Goal: Transaction & Acquisition: Purchase product/service

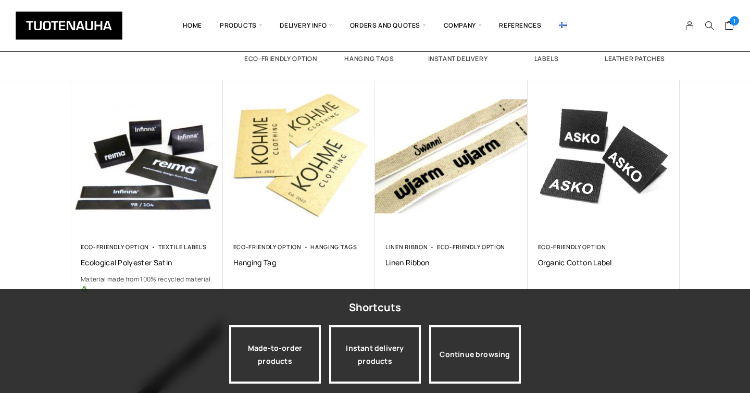
scroll to position [131, 0]
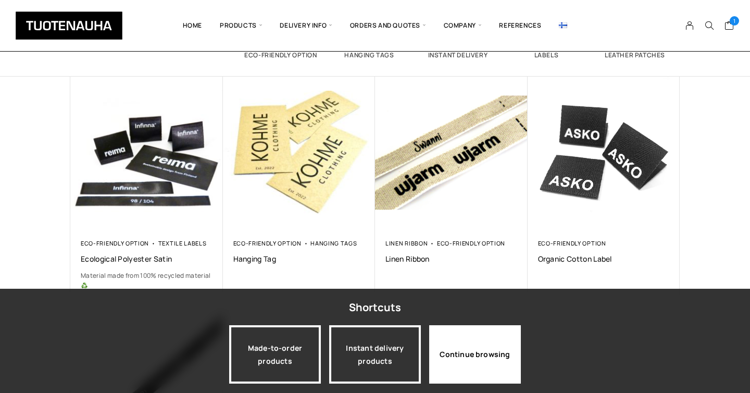
click at [477, 359] on div "Continue browsing" at bounding box center [475, 354] width 92 height 58
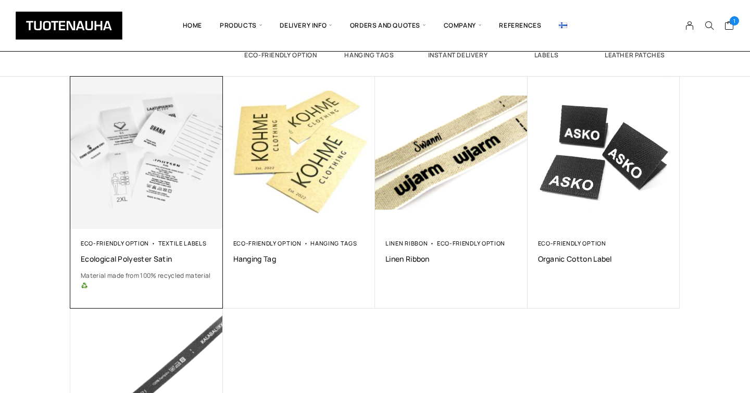
click at [133, 146] on img at bounding box center [147, 152] width 160 height 160
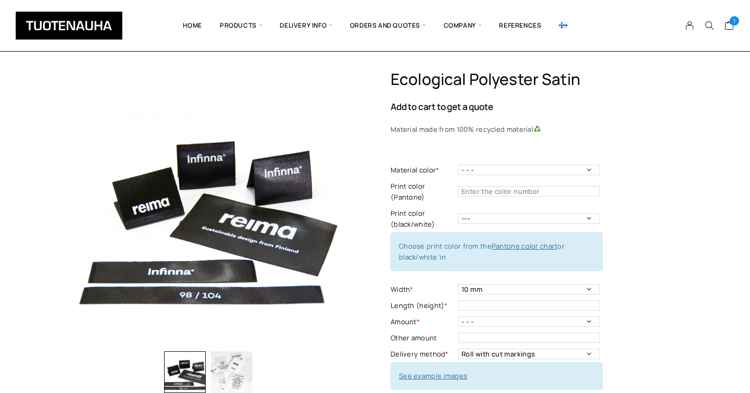
click at [647, 173] on div "Ecological polyester satin Add to cart to get a quote Material made from 100% r…" at bounding box center [535, 386] width 289 height 633
click at [538, 172] on select "- - - White Black" at bounding box center [529, 170] width 142 height 10
select select "White"
click at [458, 165] on select "- - - White Black" at bounding box center [529, 170] width 142 height 10
click at [482, 191] on input "text" at bounding box center [529, 191] width 142 height 10
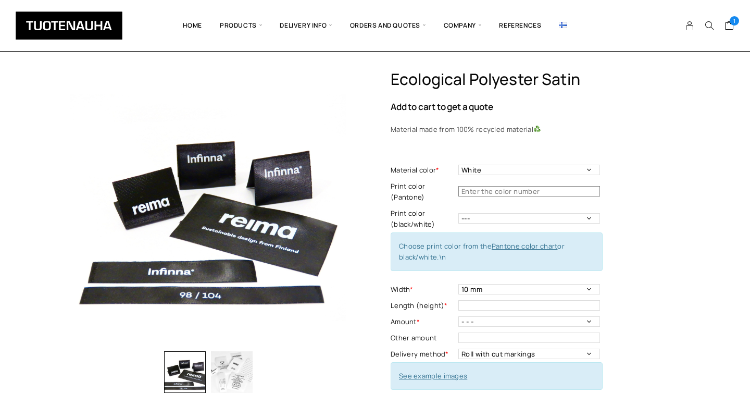
scroll to position [21, 0]
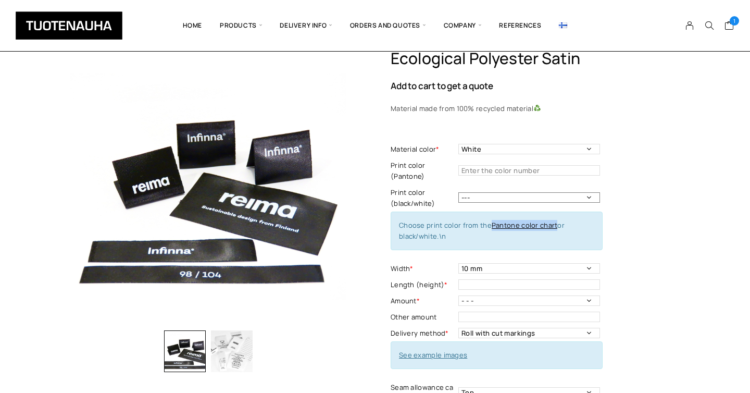
click at [473, 198] on select "--- Black White" at bounding box center [529, 197] width 142 height 10
click at [469, 173] on input "text" at bounding box center [529, 170] width 142 height 10
paste input "Pantone 426"
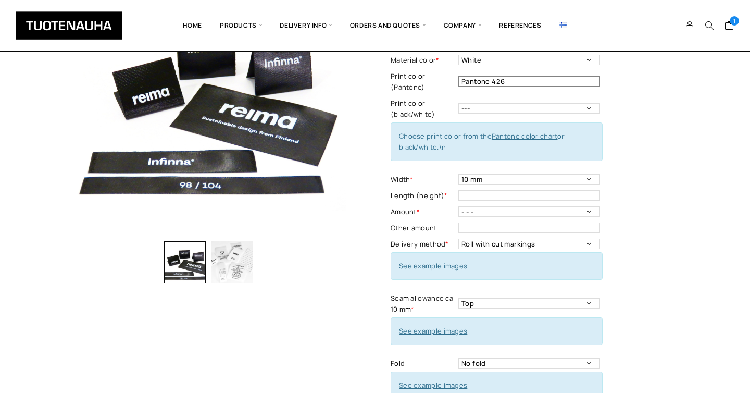
scroll to position [114, 0]
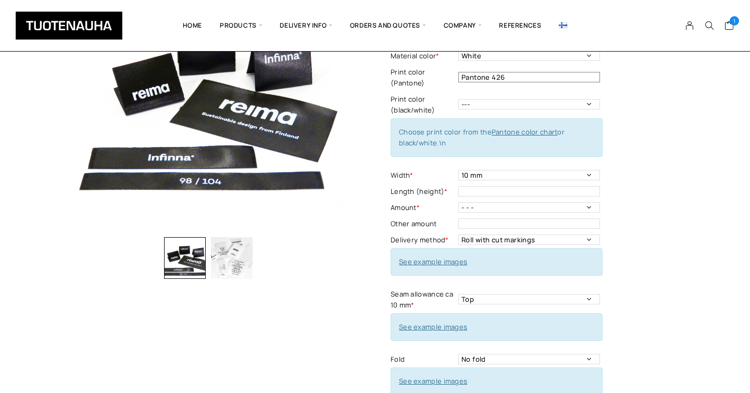
type input "Pantone 426"
click at [472, 206] on select "- - - 250 pcs 500 pcs 1000 pcs 1500 pcs 2000 pcs 2500 pcs 3000 pcs 3500 pcs 400…" at bounding box center [529, 207] width 142 height 10
select select "250 pcs"
click at [458, 202] on select "- - - 250 pcs 500 pcs 1000 pcs 1500 pcs 2000 pcs 2500 pcs 3000 pcs 3500 pcs 400…" at bounding box center [529, 207] width 142 height 10
click at [531, 219] on input "text" at bounding box center [529, 223] width 142 height 10
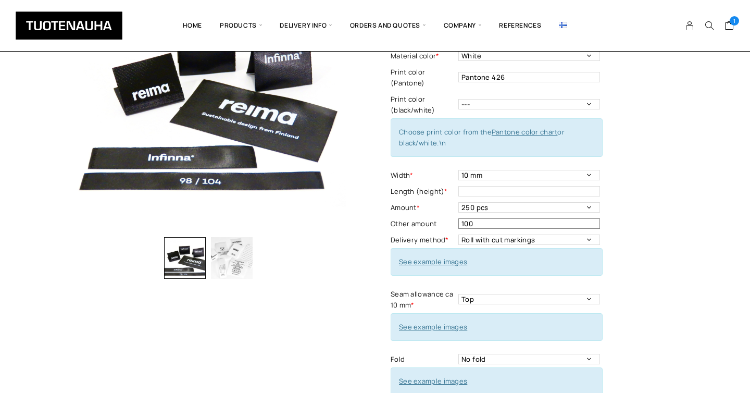
type input "100"
click at [640, 223] on div "Ecological polyester satin Add to cart to get a quote Material made from 100% r…" at bounding box center [535, 272] width 289 height 633
click at [546, 206] on select "- - - 250 pcs 500 pcs 1000 pcs 1500 pcs 2000 pcs 2500 pcs 3000 pcs 3500 pcs 400…" at bounding box center [529, 207] width 142 height 10
select select "- - -"
click at [458, 202] on select "- - - 250 pcs 500 pcs 1000 pcs 1500 pcs 2000 pcs 2500 pcs 3000 pcs 3500 pcs 400…" at bounding box center [529, 207] width 142 height 10
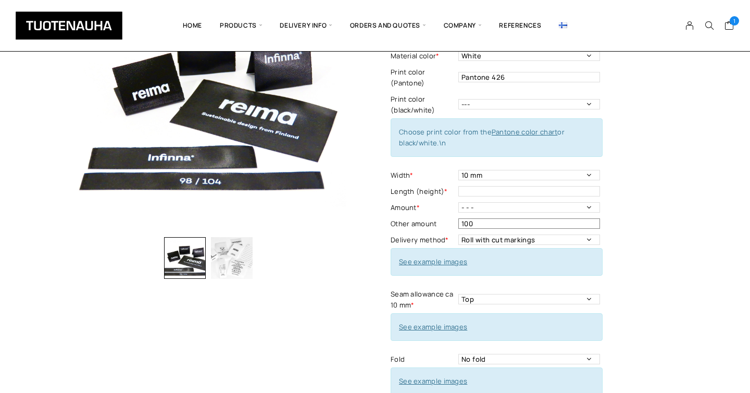
click at [498, 223] on input "100" at bounding box center [529, 223] width 142 height 10
type input "1"
click at [497, 209] on select "- - - 250 pcs 500 pcs 1000 pcs 1500 pcs 2000 pcs 2500 pcs 3000 pcs 3500 pcs 400…" at bounding box center [529, 207] width 142 height 10
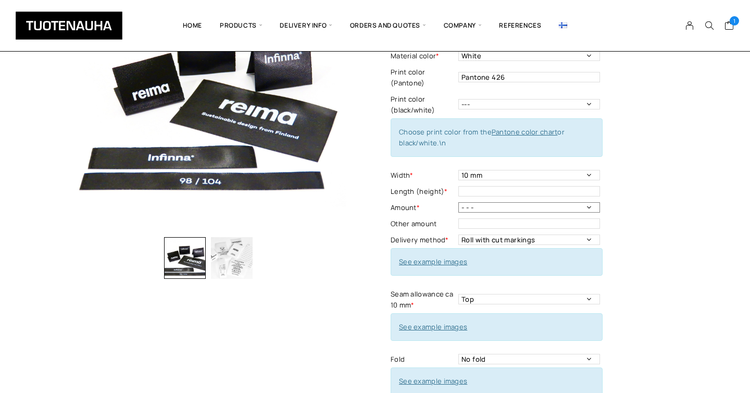
select select "250 pcs"
click at [458, 202] on select "- - - 250 pcs 500 pcs 1000 pcs 1500 pcs 2000 pcs 2500 pcs 3000 pcs 3500 pcs 400…" at bounding box center [529, 207] width 142 height 10
click at [721, 222] on div "Ecological polyester satin Add to cart to get a quote Material made from 100% r…" at bounding box center [375, 358] width 750 height 805
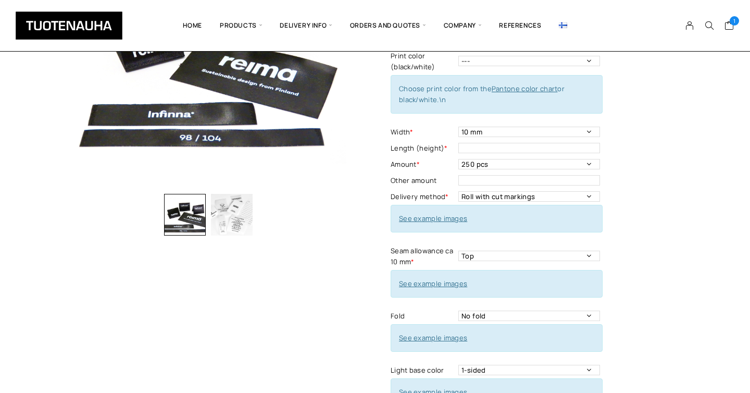
scroll to position [169, 0]
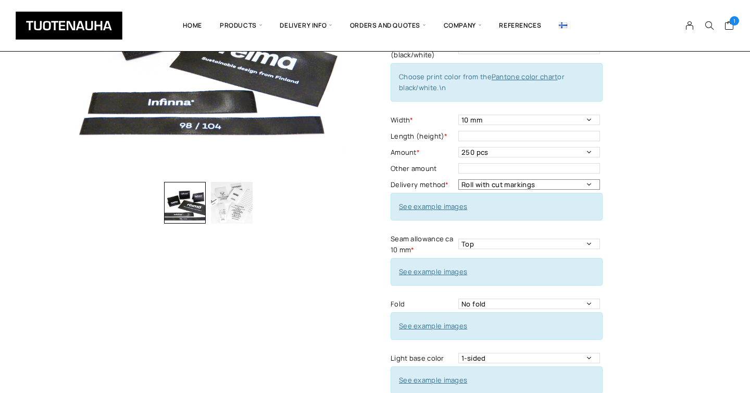
click at [485, 182] on select "Roll with cut markings Roll without cut markings Cut" at bounding box center [529, 184] width 142 height 10
click at [485, 186] on select "Roll with cut markings Roll without cut markings Cut" at bounding box center [529, 184] width 142 height 10
click at [622, 180] on div "Ecological polyester satin Add to cart to get a quote Material made from 100% r…" at bounding box center [535, 217] width 289 height 633
click at [523, 186] on select "Roll with cut markings Roll without cut markings Cut" at bounding box center [529, 184] width 142 height 10
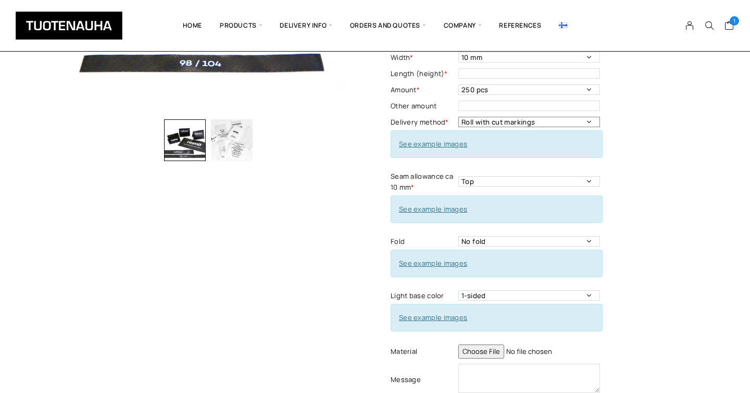
scroll to position [239, 0]
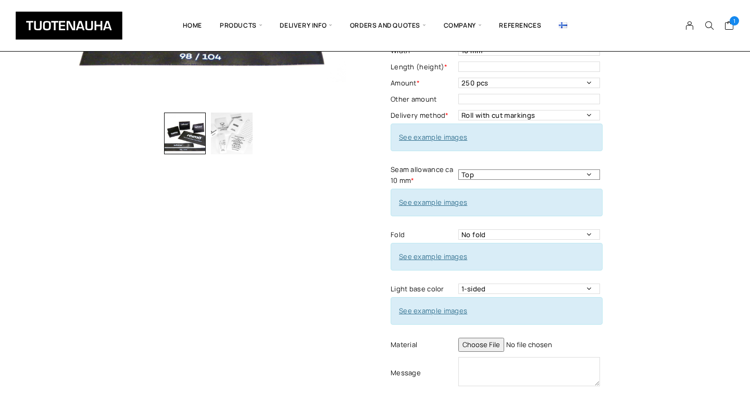
click at [479, 171] on select "Top Left Side Right side Around Top and bottom Both sides" at bounding box center [529, 174] width 142 height 10
select select "Both sides"
click at [458, 169] on select "Top Left Side Right side Around Top and bottom Both sides" at bounding box center [529, 174] width 142 height 10
drag, startPoint x: 433, startPoint y: 200, endPoint x: 373, endPoint y: 4, distance: 205.3
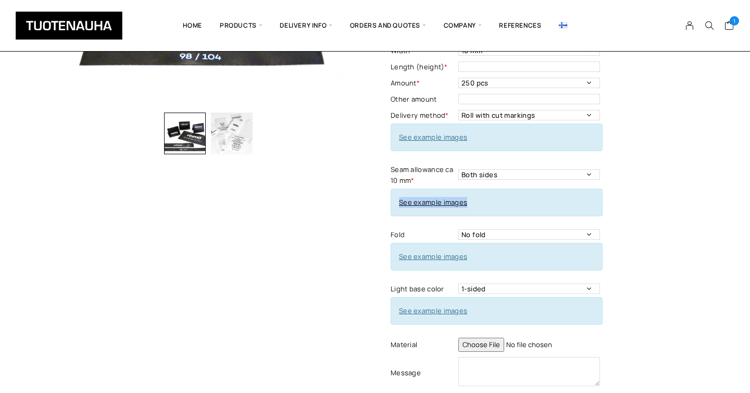
click at [712, 202] on div "Ecological polyester satin Add to cart to get a quote Material made from 100% r…" at bounding box center [375, 233] width 750 height 805
click at [535, 177] on select "Top Left Side Right side Around Top and bottom Both sides" at bounding box center [529, 174] width 142 height 10
click at [458, 169] on select "Top Left Side Right side Around Top and bottom Both sides" at bounding box center [529, 174] width 142 height 10
click at [478, 237] on select "No fold One side fold End fold Center fold, minimum size 15 x 40 mm Mitre fold" at bounding box center [529, 234] width 142 height 10
click at [458, 229] on select "No fold One side fold End fold Center fold, minimum size 15 x 40 mm Mitre fold" at bounding box center [529, 234] width 142 height 10
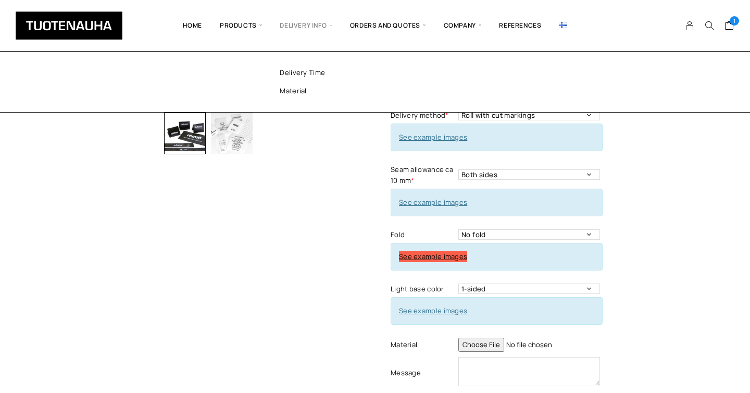
drag, startPoint x: 442, startPoint y: 256, endPoint x: 330, endPoint y: 13, distance: 267.3
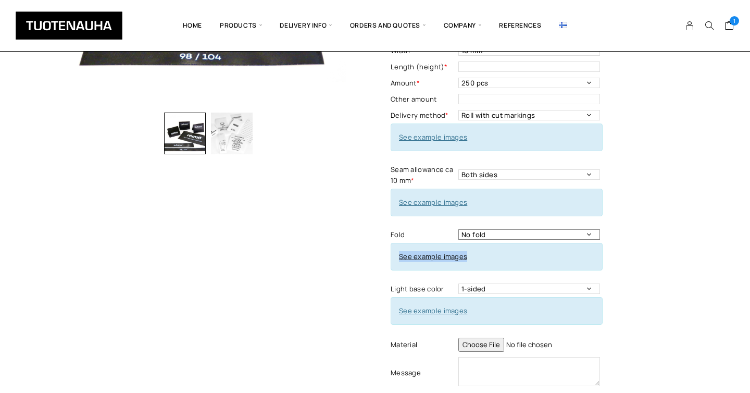
click at [474, 238] on select "No fold One side fold End fold Center fold, minimum size 15 x 40 mm Mitre fold" at bounding box center [529, 234] width 142 height 10
click at [467, 231] on select "No fold One side fold End fold Center fold, minimum size 15 x 40 mm Mitre fold" at bounding box center [529, 234] width 142 height 10
select select "End fold"
click at [458, 229] on select "No fold One side fold End fold Center fold, minimum size 15 x 40 mm Mitre fold" at bounding box center [529, 234] width 142 height 10
click at [663, 252] on div "Ecological polyester satin Add to cart to get a quote Material made from 100% r…" at bounding box center [535, 147] width 289 height 633
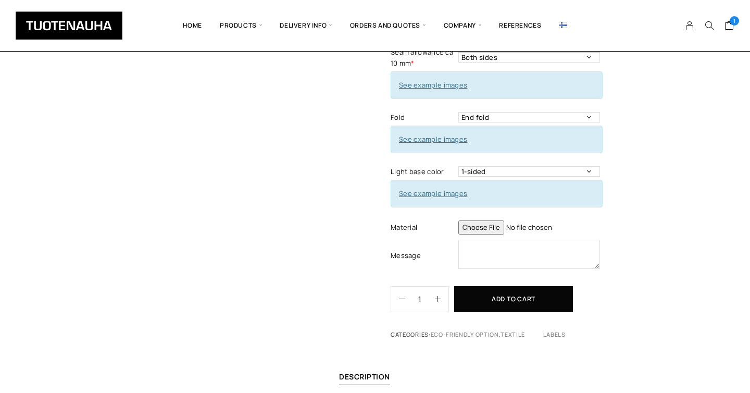
scroll to position [355, 0]
click at [495, 198] on div "See example images" at bounding box center [497, 194] width 212 height 28
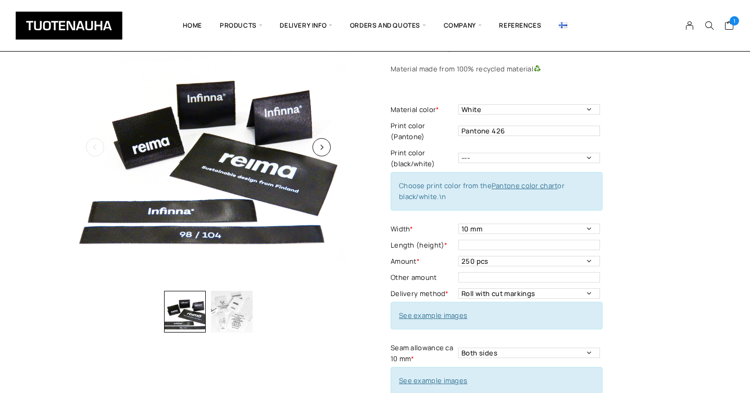
scroll to position [57, 0]
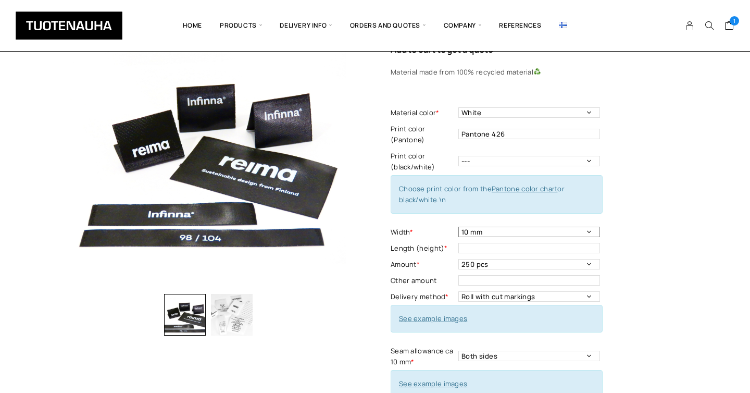
click at [545, 236] on select "10 mm 15 mm 20 mm 25 mm 30 mm 35 mm 40 mm 45 mm 50 mm 55 mm 60 mm 65 mm 70 mm" at bounding box center [529, 232] width 142 height 10
click at [458, 227] on select "10 mm 15 mm 20 mm 25 mm 30 mm 35 mm 40 mm 45 mm 50 mm 55 mm 60 mm 65 mm 70 mm" at bounding box center [529, 232] width 142 height 10
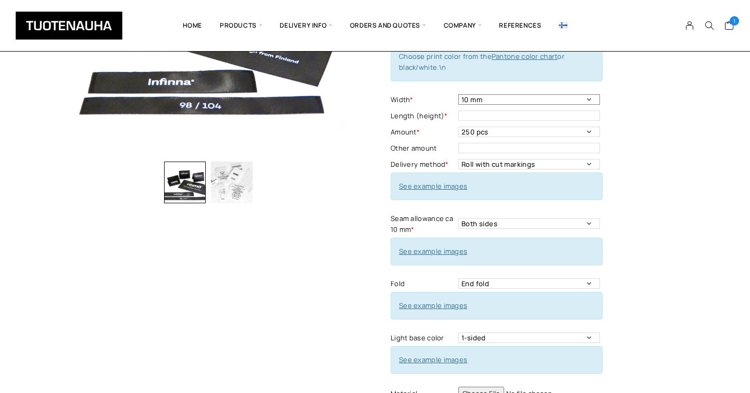
scroll to position [198, 0]
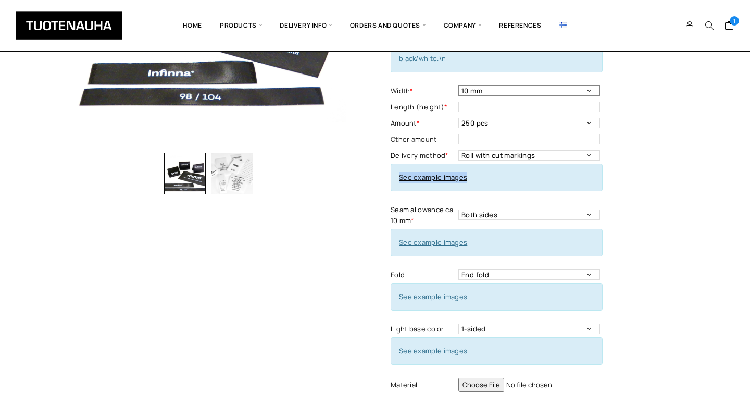
click at [501, 95] on select "10 mm 15 mm 20 mm 25 mm 30 mm 35 mm 40 mm 45 mm 50 mm 55 mm 60 mm 65 mm 70 mm" at bounding box center [529, 90] width 142 height 10
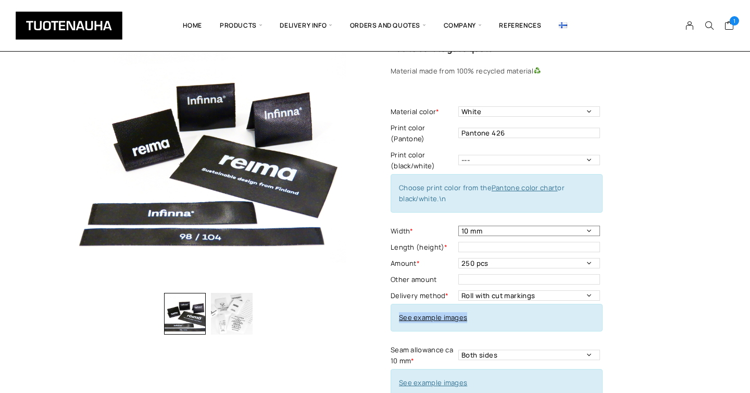
scroll to position [9, 0]
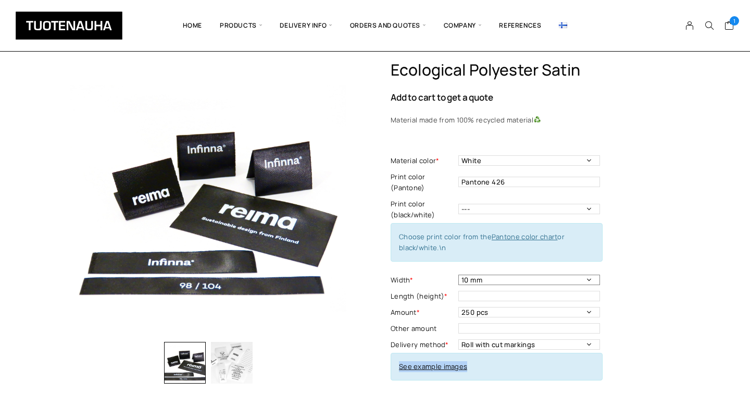
click at [472, 277] on select "10 mm 15 mm 20 mm 25 mm 30 mm 35 mm 40 mm 45 mm 50 mm 55 mm 60 mm 65 mm 70 mm" at bounding box center [529, 280] width 142 height 10
click at [458, 275] on select "10 mm 15 mm 20 mm 25 mm 30 mm 35 mm 40 mm 45 mm 50 mm 55 mm 60 mm 65 mm 70 mm" at bounding box center [529, 280] width 142 height 10
click at [478, 280] on select "10 mm 15 mm 20 mm 25 mm 30 mm 35 mm 40 mm 45 mm 50 mm 55 mm 60 mm 65 mm 70 mm" at bounding box center [529, 280] width 142 height 10
select select "30 mm"
click at [458, 275] on select "10 mm 15 mm 20 mm 25 mm 30 mm 35 mm 40 mm 45 mm 50 mm 55 mm 60 mm 65 mm 70 mm" at bounding box center [529, 280] width 142 height 10
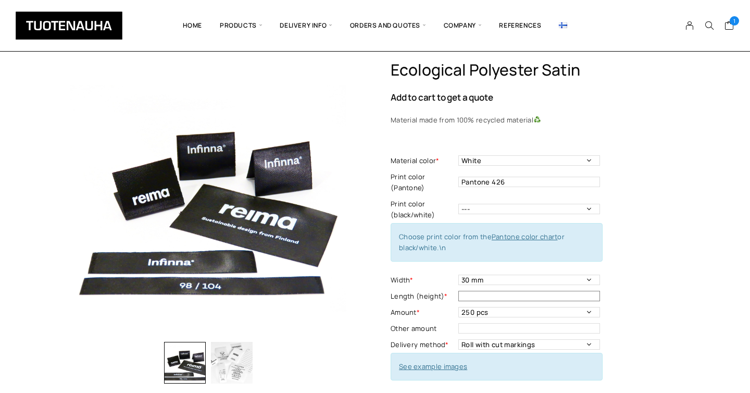
click at [481, 296] on input "text" at bounding box center [529, 296] width 142 height 10
type input "0"
type input "60 mm"
click at [671, 257] on div "Ecological polyester satin Add to cart to get a quote Material made from 100% r…" at bounding box center [535, 376] width 289 height 633
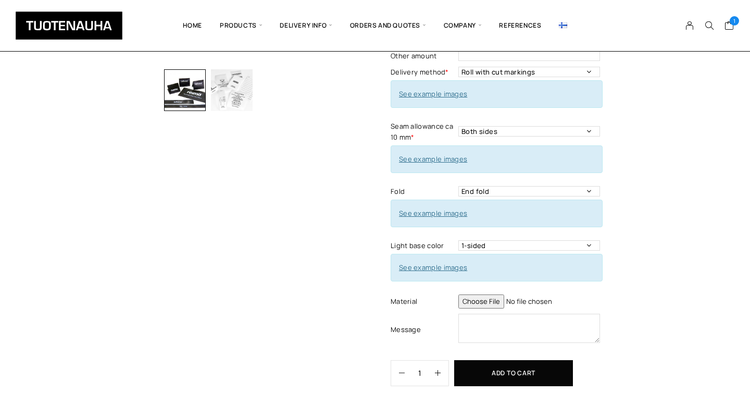
scroll to position [54, 0]
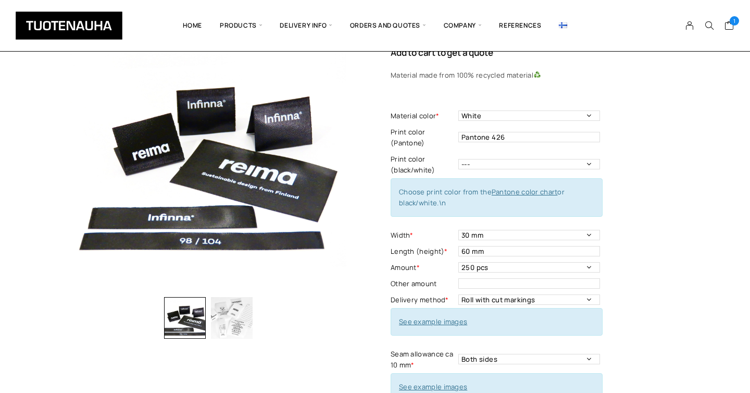
click at [622, 259] on div "Ecological polyester satin Add to cart to get a quote Material made from 100% r…" at bounding box center [535, 332] width 289 height 633
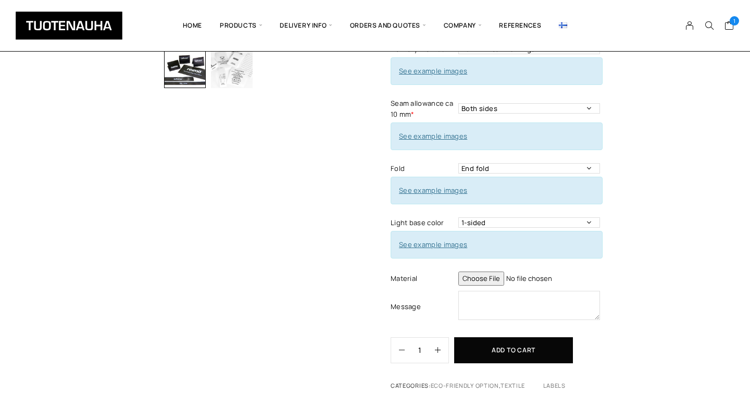
scroll to position [0, 0]
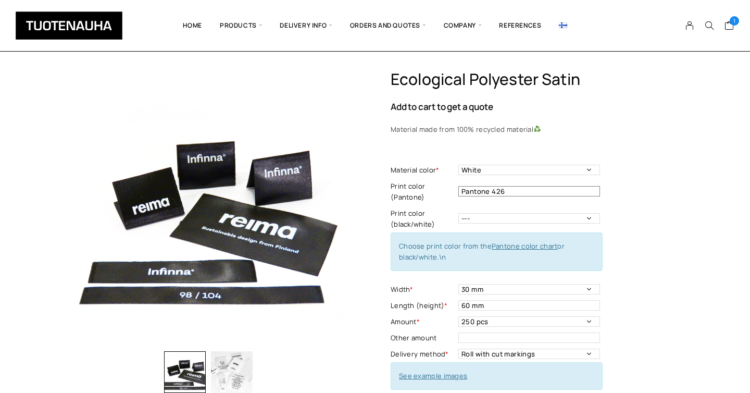
drag, startPoint x: 512, startPoint y: 189, endPoint x: 450, endPoint y: 190, distance: 62.0
click at [450, 190] on tr "Print color (Pantone) Pantone 426 Print color- Mandatory information" at bounding box center [497, 191] width 212 height 27
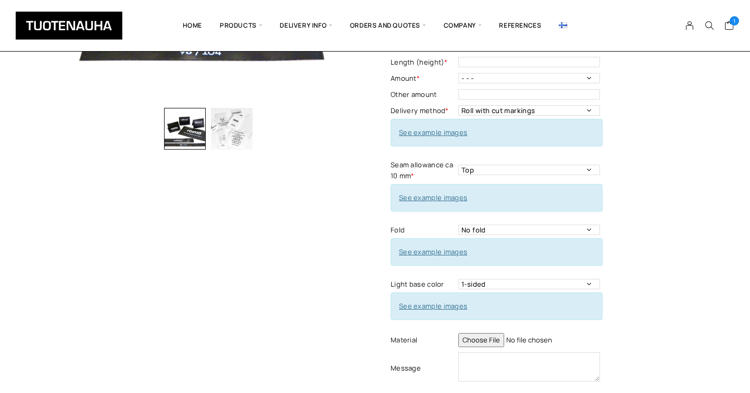
scroll to position [244, 0]
click at [563, 23] on img at bounding box center [563, 25] width 8 height 6
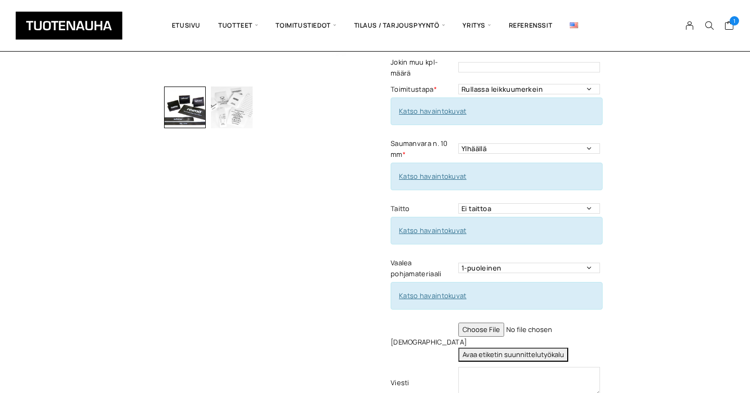
scroll to position [307, 0]
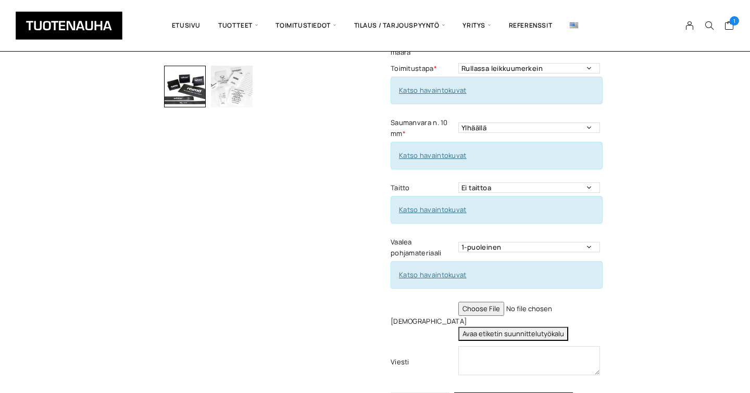
click at [491, 180] on td "Ei taittoa Päästätaitto Päistätaitto Keskitaitto,minimi koko 15 x 40 mm Hiippat…" at bounding box center [530, 188] width 144 height 16
click at [489, 180] on td "Ei taittoa Päästätaitto Päistätaitto Keskitaitto,minimi koko 15 x 40 mm Hiippat…" at bounding box center [530, 188] width 144 height 16
click at [482, 182] on select "Ei taittoa Päästätaitto Päistätaitto Keskitaitto,minimi koko 15 x 40 mm Hiippat…" at bounding box center [529, 187] width 142 height 10
click at [480, 180] on td "Ei taittoa Päästätaitto Päistätaitto Keskitaitto,minimi koko 15 x 40 mm Hiippat…" at bounding box center [530, 188] width 144 height 16
click at [479, 182] on select "Ei taittoa Päästätaitto Päistätaitto Keskitaitto,minimi koko 15 x 40 mm Hiippat…" at bounding box center [529, 187] width 142 height 10
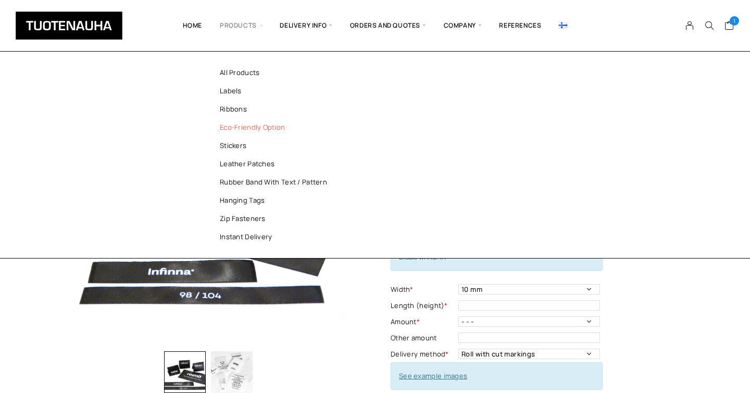
click at [243, 130] on link "Eco-friendly option" at bounding box center [278, 127] width 151 height 18
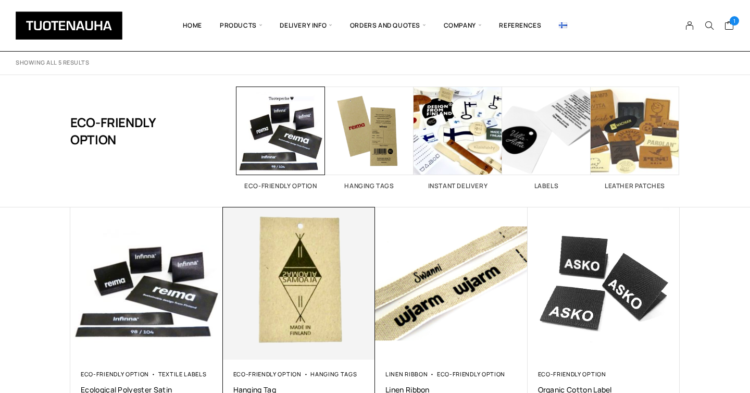
click at [304, 290] on img at bounding box center [299, 283] width 160 height 160
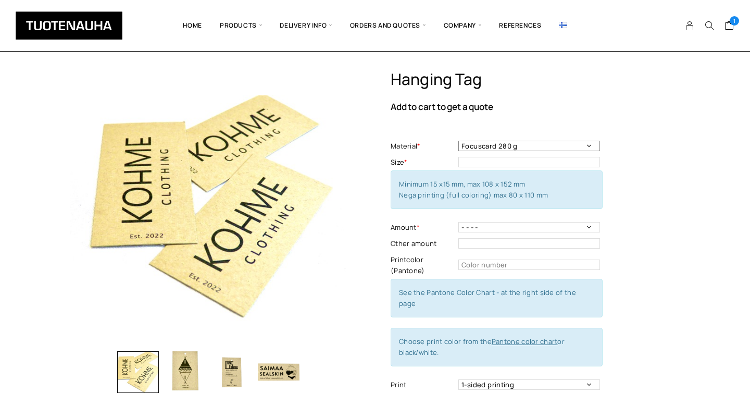
click at [539, 148] on select "Focuscard 280 g Offset 250-300 g Scandia White 270 g Silk 250-300 g Invercote C…" at bounding box center [529, 146] width 142 height 10
select select "Scandia White 270 g"
click at [458, 141] on select "Focuscard 280 g Offset 250-300 g Scandia White 270 g Silk 250-300 g Invercote C…" at bounding box center [529, 146] width 142 height 10
click at [670, 189] on div "Hanging tag Add to cart to get a quote Material * Focuscard 280 g Offset 250-30…" at bounding box center [535, 304] width 289 height 469
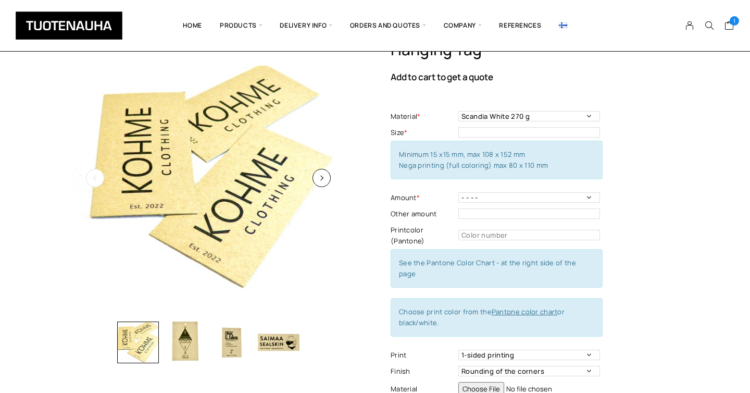
scroll to position [29, 0]
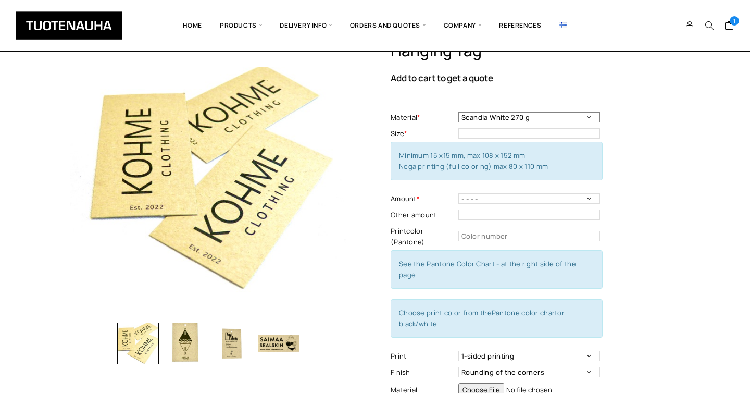
click at [491, 112] on select "Focuscard 280 g Offset 250-300 g Scandia White 270 g Silk 250-300 g Invercote C…" at bounding box center [529, 117] width 142 height 10
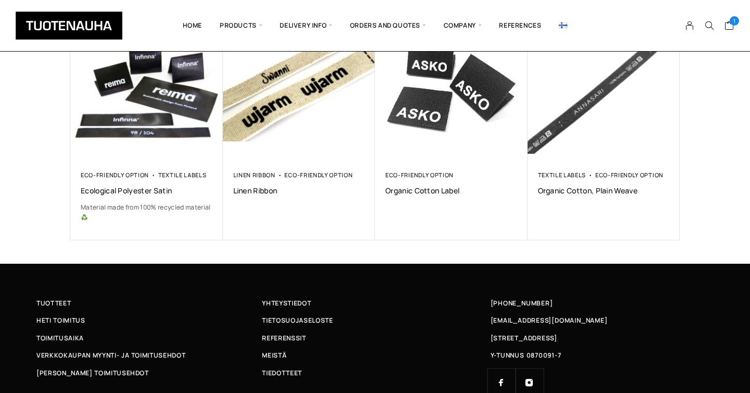
scroll to position [727, 0]
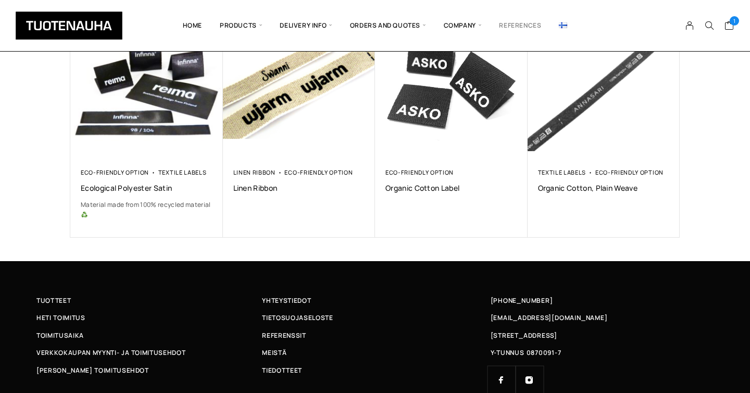
drag, startPoint x: 530, startPoint y: 363, endPoint x: 540, endPoint y: 16, distance: 347.0
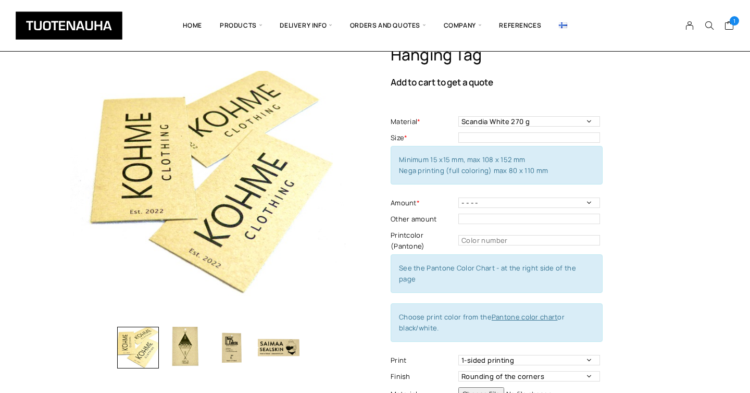
scroll to position [0, 0]
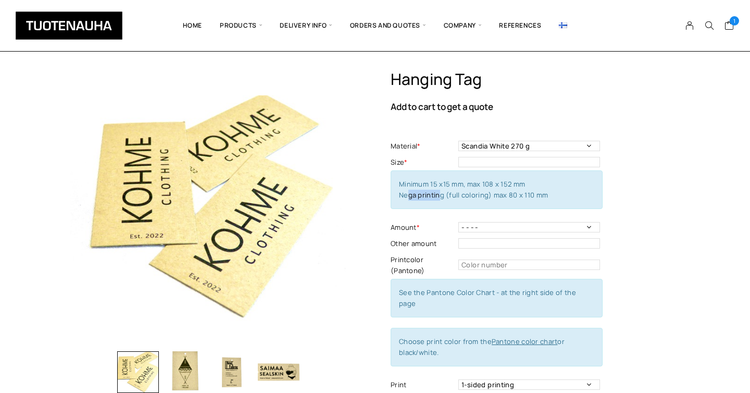
drag, startPoint x: 407, startPoint y: 194, endPoint x: 439, endPoint y: 192, distance: 31.8
click at [439, 192] on span "Minimum 15 x15 mm, max 108 x 152 mm Nega printing (full coloring) max 80 x 110 …" at bounding box center [473, 189] width 149 height 20
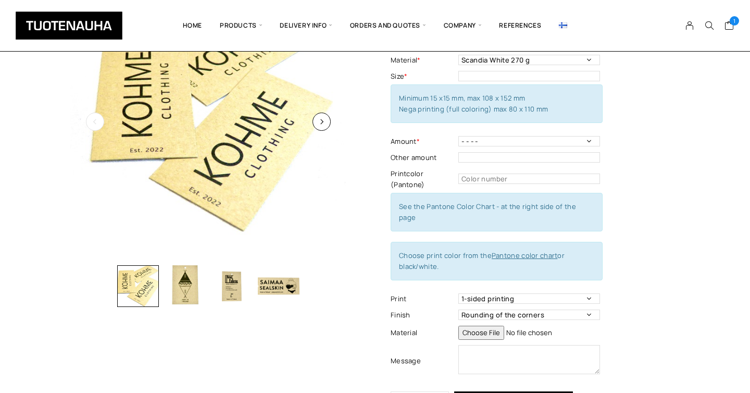
scroll to position [96, 0]
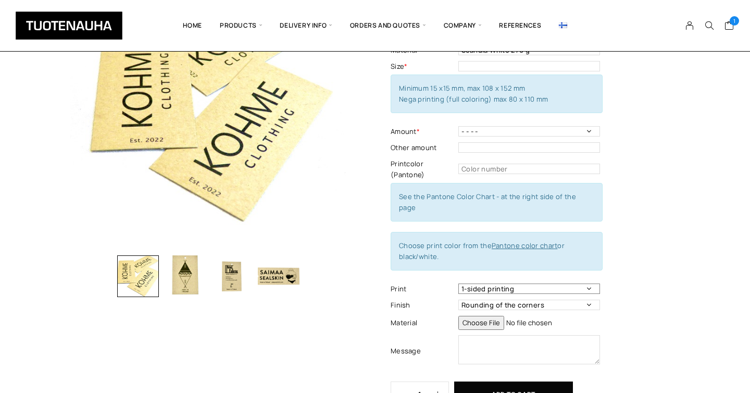
click at [479, 283] on select "1-sided printing 2-sided printing" at bounding box center [529, 288] width 142 height 10
select select "2-sided printing"
click at [458, 283] on select "1-sided printing 2-sided printing" at bounding box center [529, 288] width 142 height 10
click at [553, 300] on select "Rounding of the corners Perforation No finish" at bounding box center [529, 305] width 142 height 10
click at [185, 288] on img "button" at bounding box center [185, 276] width 42 height 42
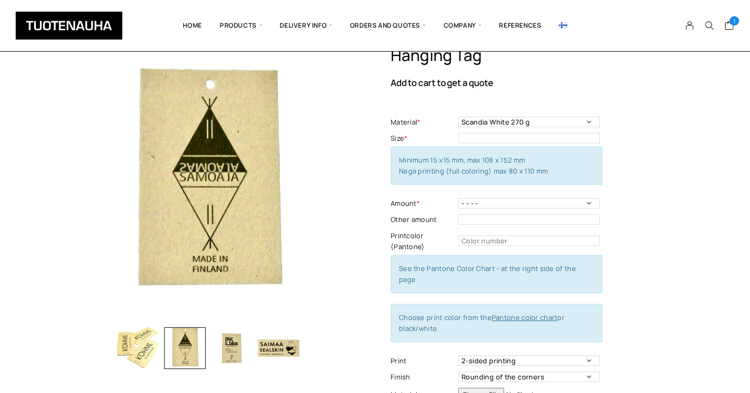
scroll to position [23, 0]
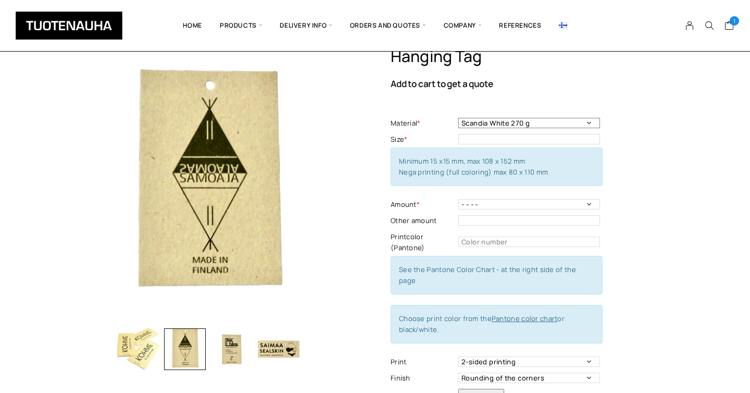
click at [576, 119] on select "Focuscard 280 g Offset 250-300 g Scandia White 270 g Silk 250-300 g Invercote C…" at bounding box center [529, 123] width 142 height 10
select select "Brun Board 320 g (100 % recycled)"
click at [458, 118] on select "Focuscard 280 g Offset 250-300 g Scandia White 270 g Silk 250-300 g Invercote C…" at bounding box center [529, 123] width 142 height 10
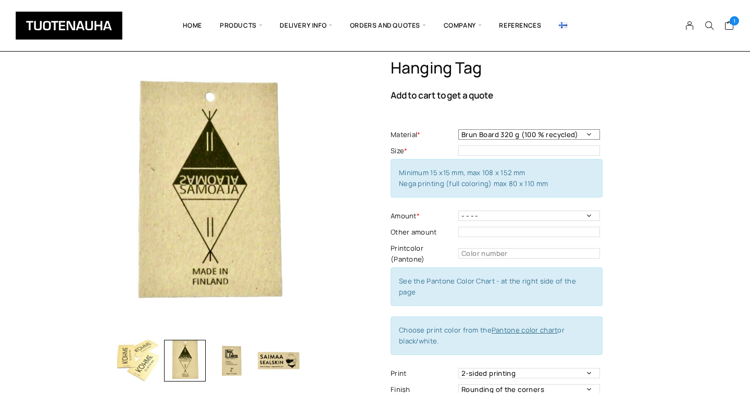
scroll to position [16, 0]
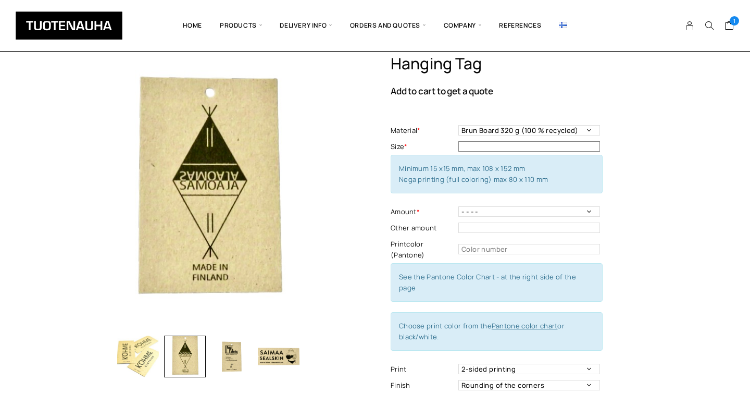
click at [551, 147] on input "text" at bounding box center [529, 146] width 142 height 10
click at [687, 158] on div "Hanging tag Add to cart to get a quote Material * Focuscard 280 g Offset 250-30…" at bounding box center [375, 356] width 750 height 605
click at [469, 147] on input "55x105" at bounding box center [529, 146] width 142 height 10
click at [493, 149] on input "50x105" at bounding box center [529, 146] width 142 height 10
type input "50x100"
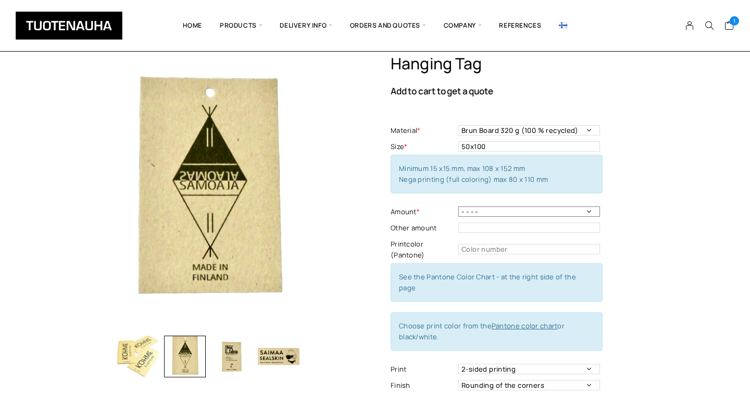
click at [508, 211] on select "- - - - 100 pcs 200 pcs 300 pcs 400 pcs 500 pcs" at bounding box center [529, 211] width 142 height 10
select select "100 pcs"
click at [458, 206] on select "- - - - 100 pcs 200 pcs 300 pcs 400 pcs 500 pcs" at bounding box center [529, 211] width 142 height 10
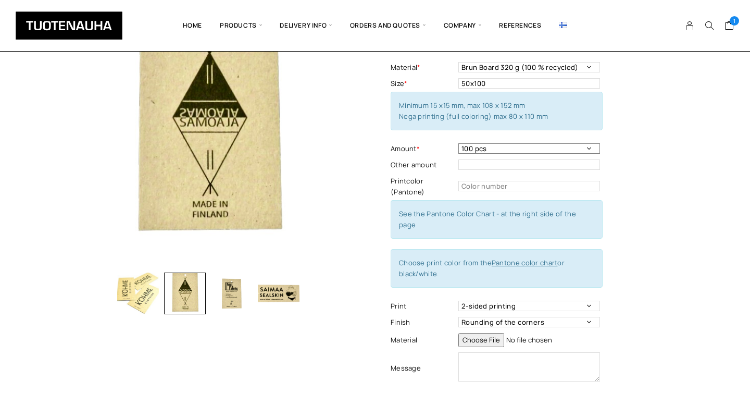
scroll to position [89, 0]
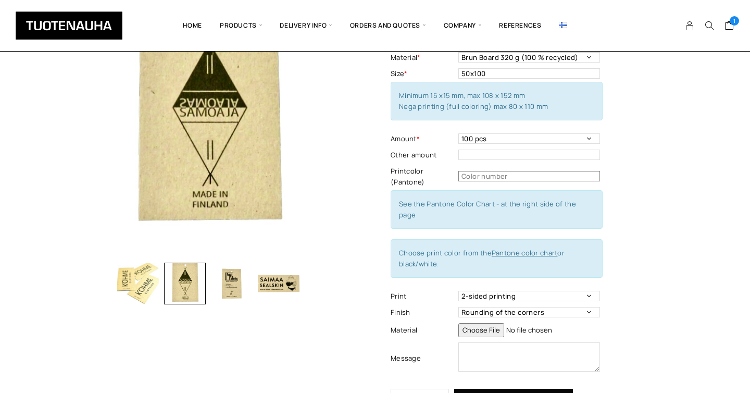
click at [474, 176] on input "text" at bounding box center [529, 176] width 142 height 10
paste input "Pantone 426"
type input "Pantone 426"
click at [636, 233] on div "Hanging tag Add to cart to get a quote Material * Focuscard 280 g Offset 250-30…" at bounding box center [535, 215] width 289 height 469
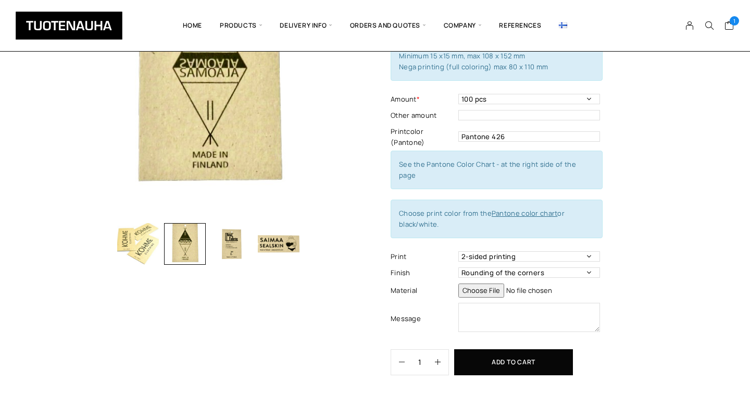
scroll to position [132, 0]
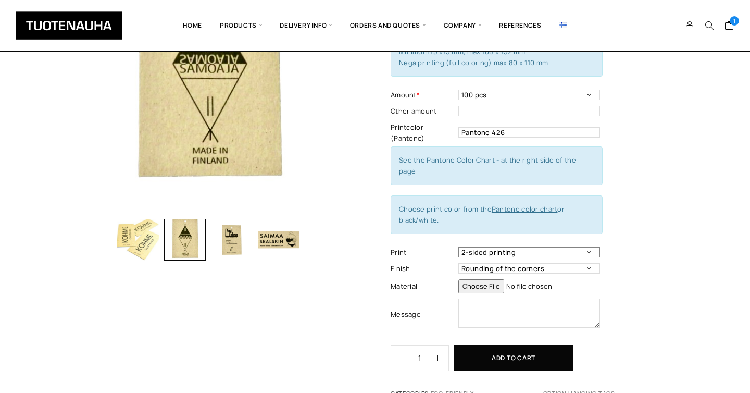
click at [546, 247] on select "1-sided printing 2-sided printing" at bounding box center [529, 252] width 142 height 10
select select "1-sided printing"
click at [458, 247] on select "1-sided printing 2-sided printing" at bounding box center [529, 252] width 142 height 10
click at [554, 263] on select "Rounding of the corners Perforation No finish" at bounding box center [529, 268] width 142 height 10
select select "Perforation"
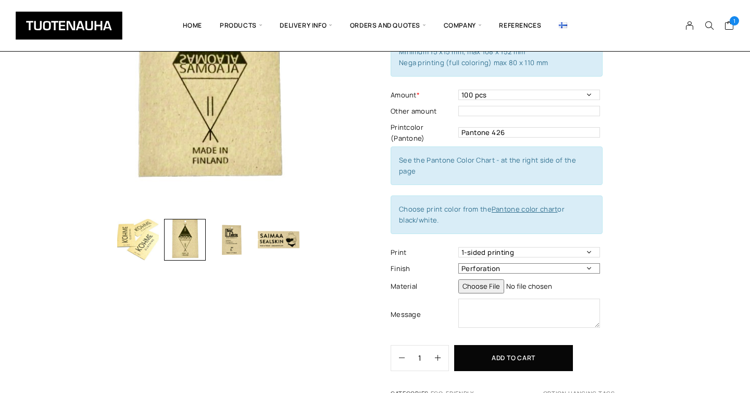
click at [458, 263] on select "Rounding of the corners Perforation No finish" at bounding box center [529, 268] width 142 height 10
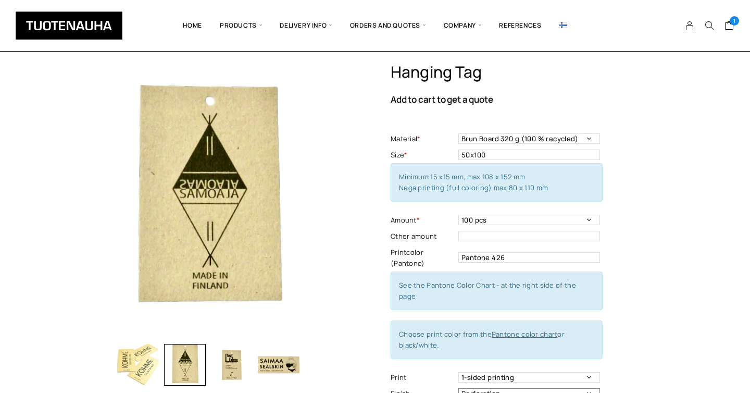
scroll to position [4, 0]
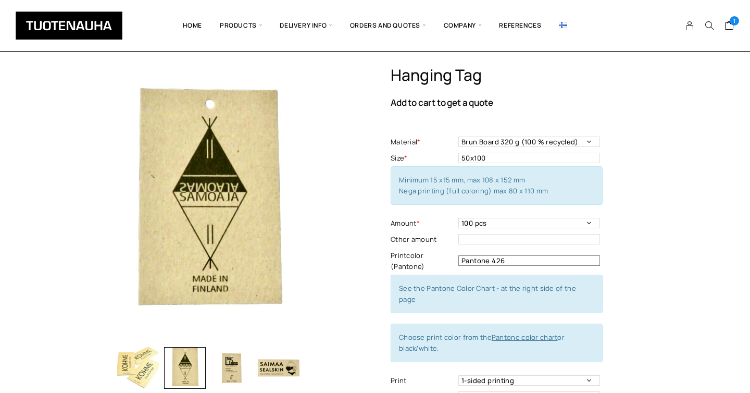
click at [507, 260] on input "Pantone 426" at bounding box center [529, 260] width 142 height 10
click at [494, 261] on input "Pantone 426" at bounding box center [529, 260] width 142 height 10
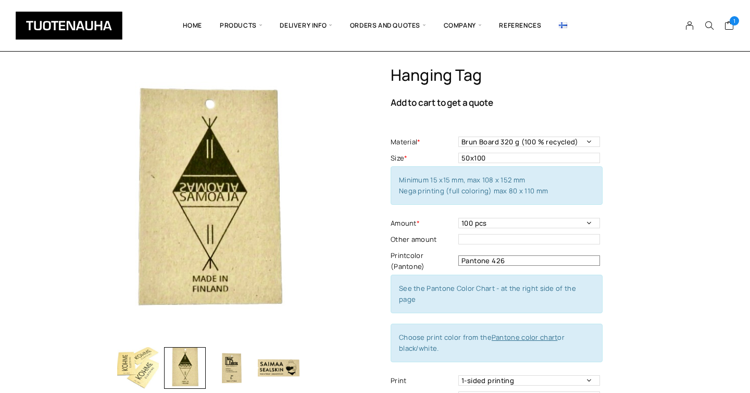
click at [494, 261] on input "Pantone 426" at bounding box center [529, 260] width 142 height 10
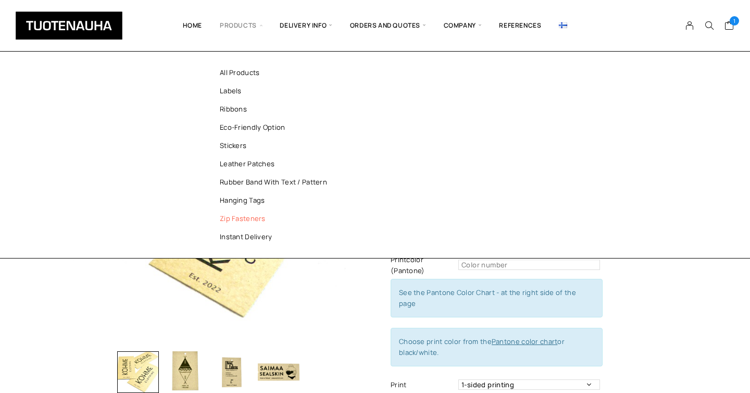
click at [242, 220] on link "Zip fasteners" at bounding box center [278, 218] width 151 height 18
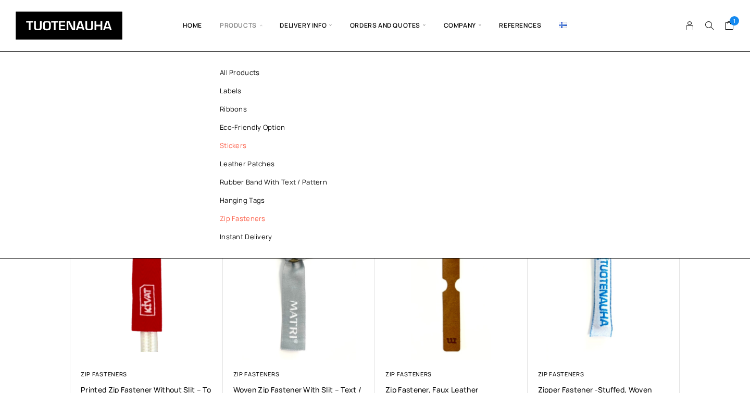
click at [246, 146] on link "Stickers" at bounding box center [278, 145] width 151 height 18
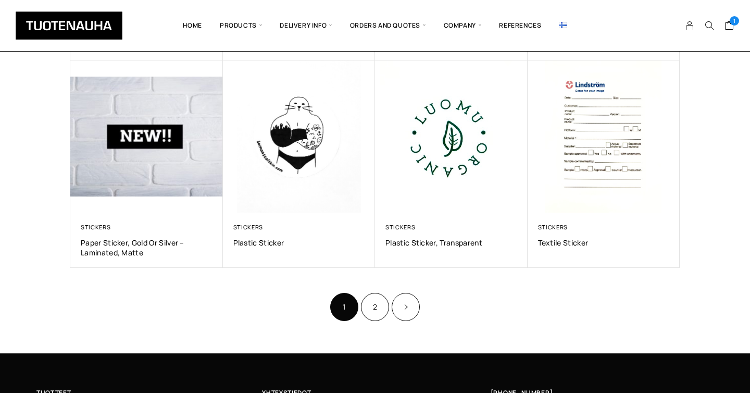
scroll to position [548, 0]
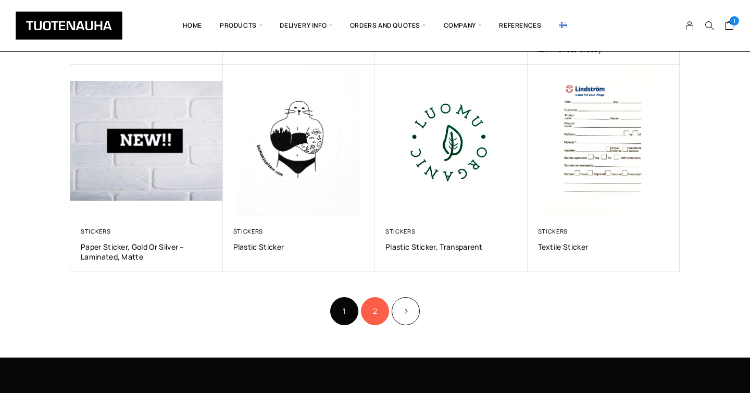
click at [381, 315] on link "2" at bounding box center [375, 311] width 28 height 28
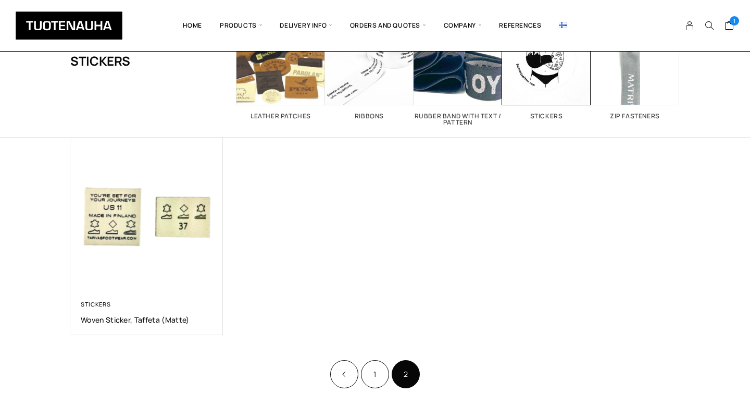
scroll to position [73, 0]
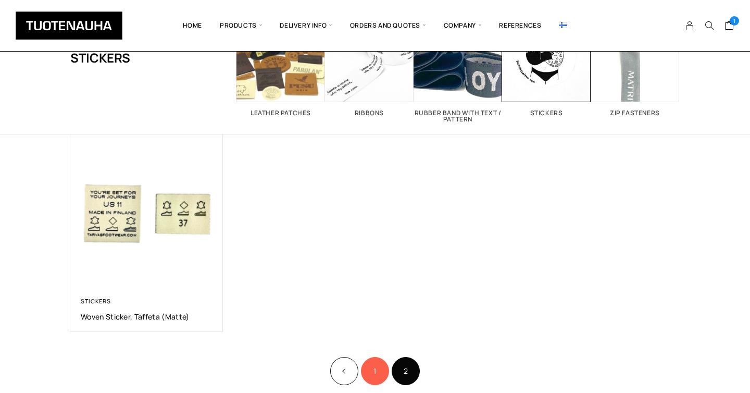
click at [376, 372] on link "1" at bounding box center [375, 371] width 28 height 28
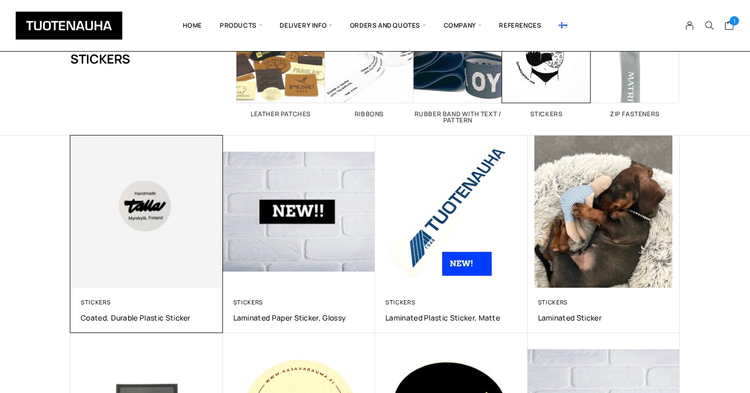
scroll to position [82, 0]
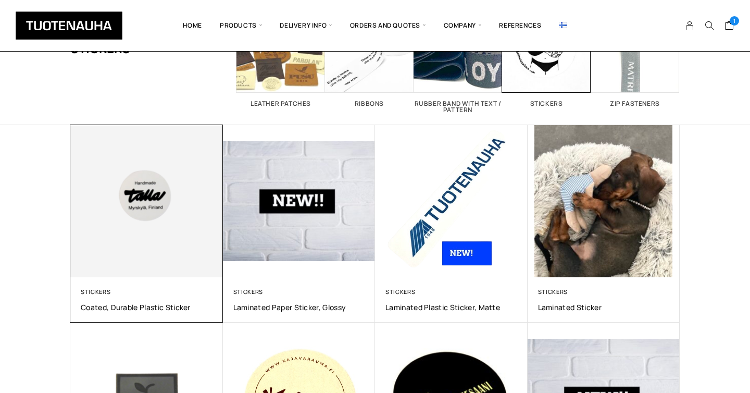
click at [136, 241] on img at bounding box center [146, 201] width 153 height 153
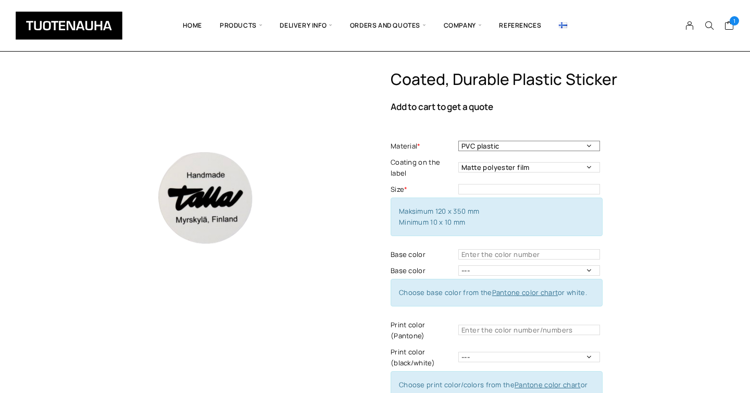
click at [482, 145] on select "PVC plastic" at bounding box center [529, 146] width 142 height 10
click at [528, 167] on select "Matte polyester film" at bounding box center [529, 167] width 142 height 10
click at [524, 189] on input "text" at bounding box center [529, 189] width 142 height 10
click at [524, 189] on input "40mm x 40mm" at bounding box center [529, 189] width 142 height 10
type input "40 mm x 40 mm"
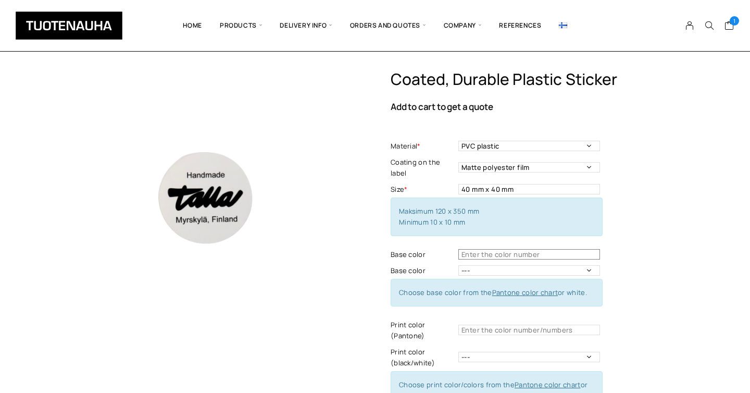
click at [528, 255] on input "text" at bounding box center [529, 254] width 142 height 10
click at [517, 250] on input "text" at bounding box center [529, 254] width 142 height 10
click at [520, 272] on select "--- White" at bounding box center [529, 270] width 142 height 10
click at [520, 253] on input "text" at bounding box center [529, 254] width 142 height 10
paste input "Pantone 426"
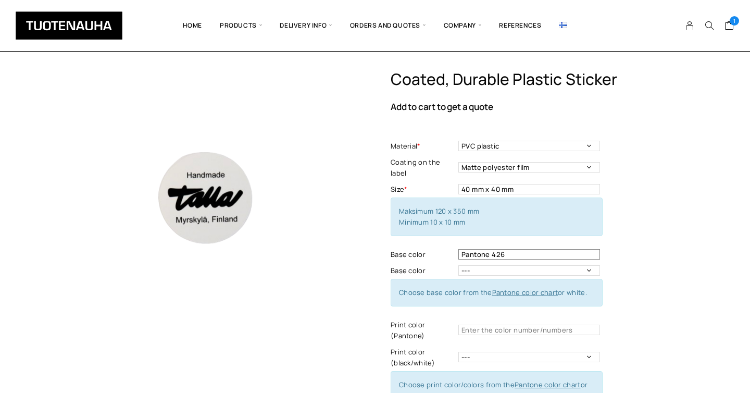
type input "Pantone 426"
click at [642, 258] on div "Coated, Durable Plastic Sticker Add to cart to get a quote Material * PVC plast…" at bounding box center [535, 324] width 289 height 508
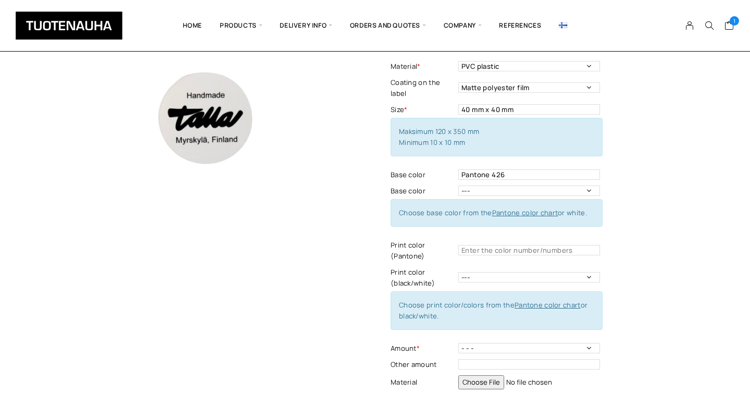
scroll to position [88, 0]
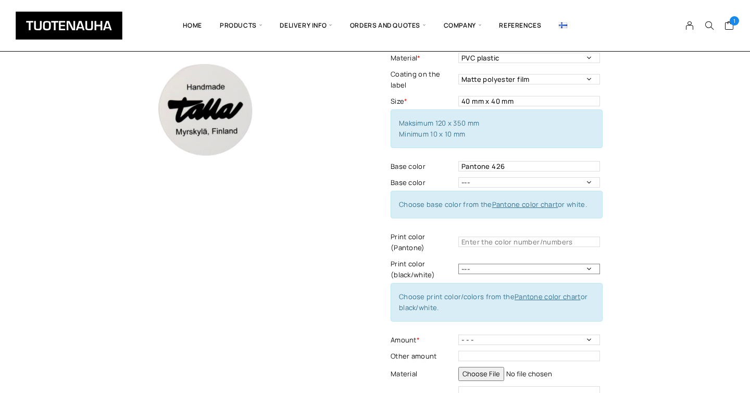
click at [531, 272] on select "--- Black White" at bounding box center [529, 269] width 142 height 10
select select "white"
click at [458, 264] on select "--- Black White" at bounding box center [529, 269] width 142 height 10
click at [633, 233] on div "Coated, Durable Plastic Sticker Add to cart to get a quote Material * PVC plast…" at bounding box center [535, 236] width 289 height 508
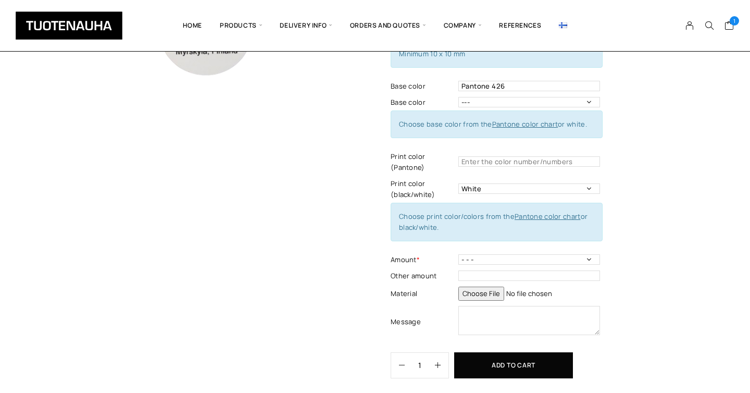
scroll to position [171, 0]
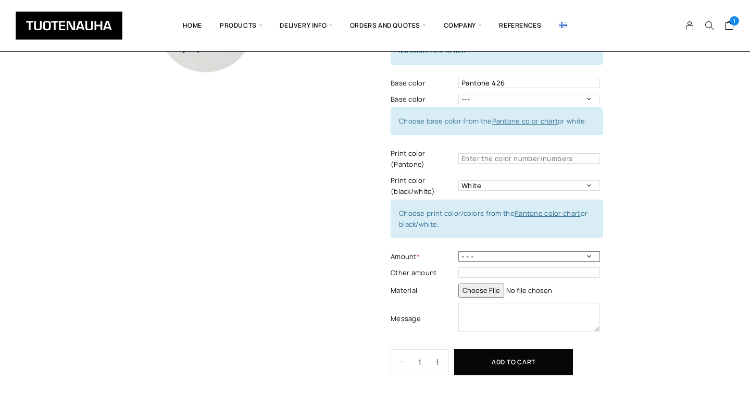
click at [585, 258] on select "- - - 100pcs 250 pcs 500 pcs 1000 pcs 1500 pcs 2000 pcs 2500 pcs" at bounding box center [529, 256] width 142 height 10
select select "100 pcs"
click at [458, 251] on select "- - - 100pcs 250 pcs 500 pcs 1000 pcs 1500 pcs 2000 pcs 2500 pcs" at bounding box center [529, 256] width 142 height 10
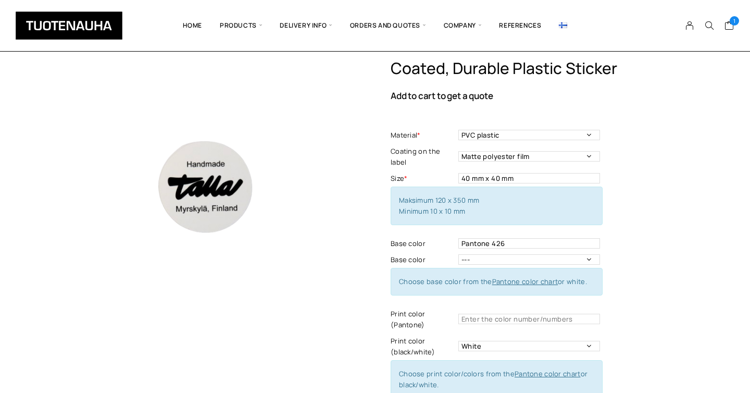
scroll to position [0, 0]
